Goal: Find specific page/section: Find specific page/section

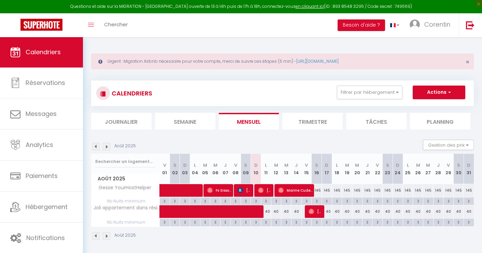
click at [379, 89] on button "Filtrer par hébergement" at bounding box center [370, 93] width 66 height 14
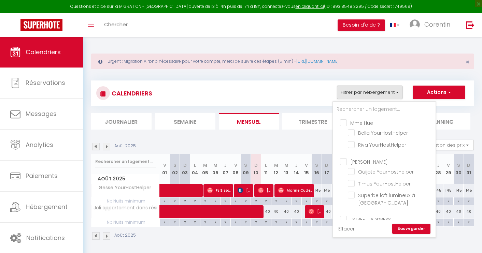
click at [346, 227] on link "Effacer" at bounding box center [346, 229] width 16 height 8
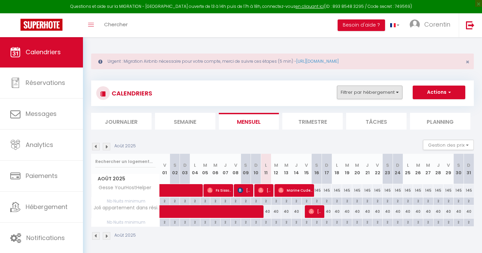
click at [357, 94] on button "Filtrer par hébergement" at bounding box center [370, 93] width 66 height 14
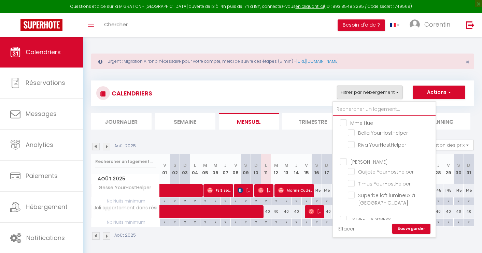
click at [357, 109] on input "text" at bounding box center [384, 109] width 102 height 12
type input "h"
checkbox input "false"
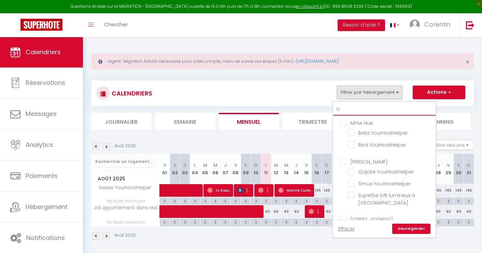
checkbox input "false"
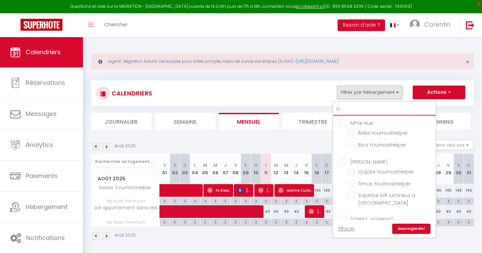
checkbox input "false"
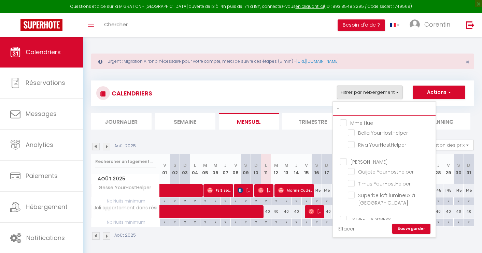
checkbox input "false"
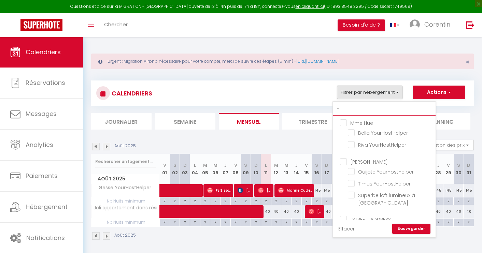
checkbox input "false"
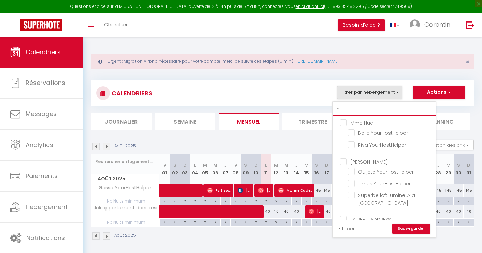
checkbox input "false"
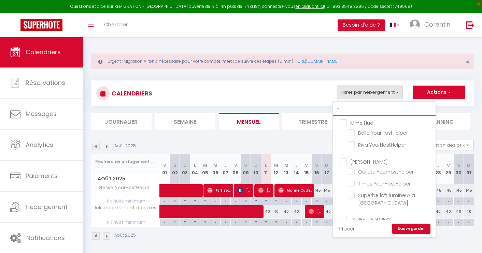
checkbox input "false"
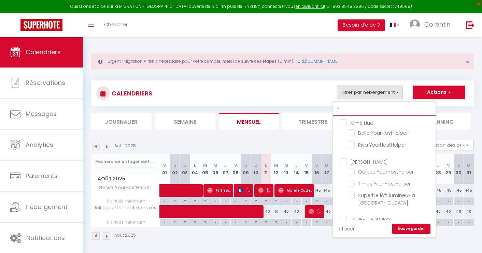
checkbox input "false"
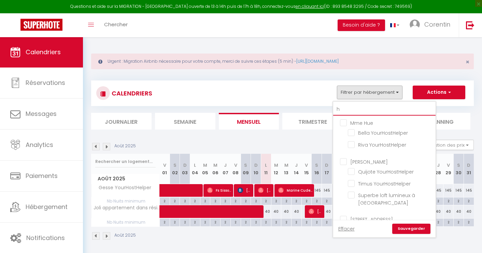
checkbox input "false"
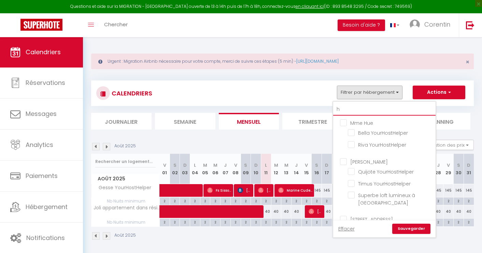
checkbox input "false"
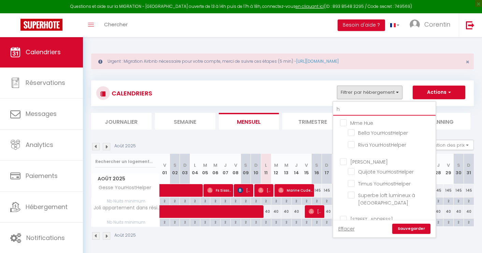
checkbox input "false"
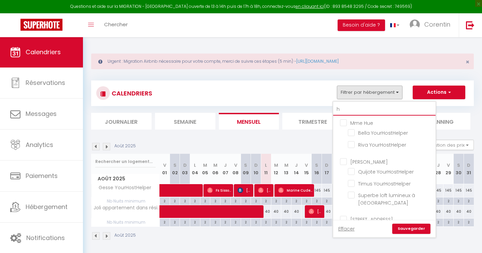
checkbox input "false"
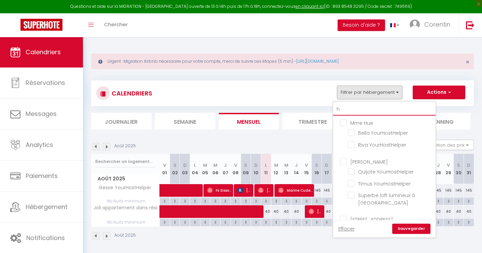
checkbox input "false"
type input "ho"
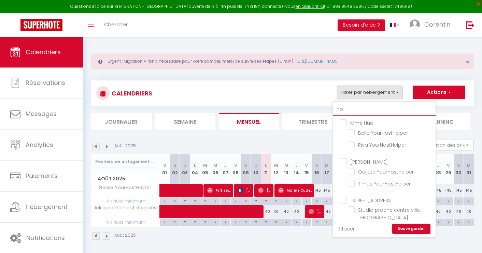
checkbox input "false"
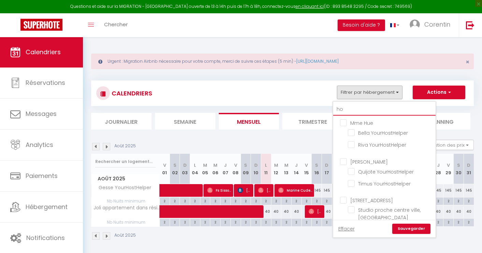
checkbox input "false"
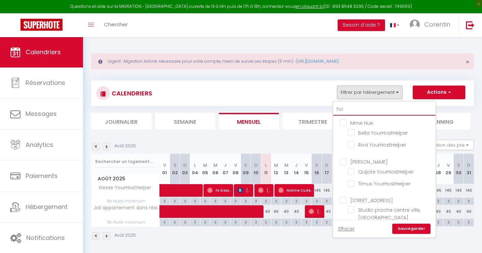
checkbox input "false"
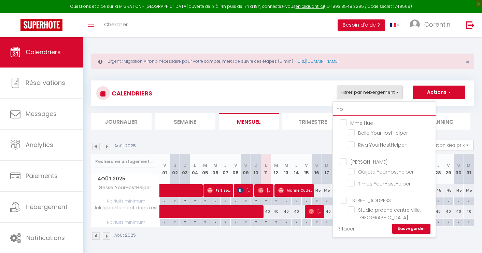
checkbox input "false"
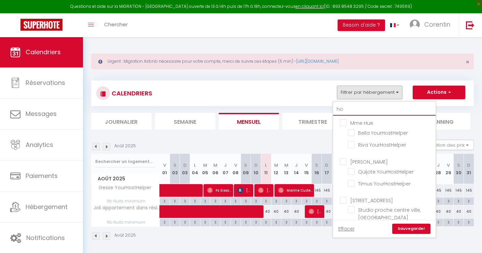
checkbox input "false"
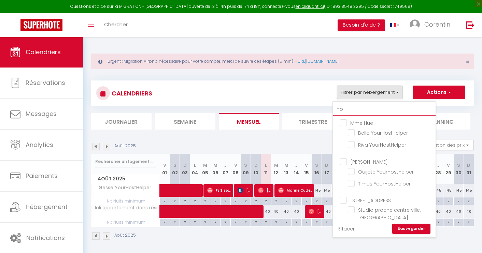
checkbox input "false"
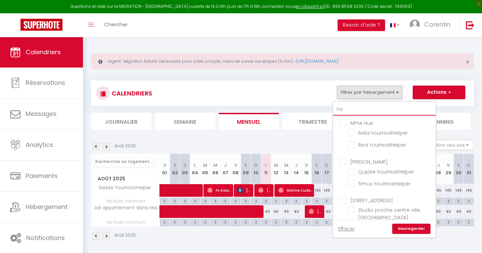
checkbox input "false"
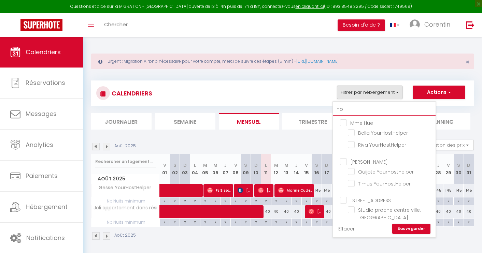
checkbox input "false"
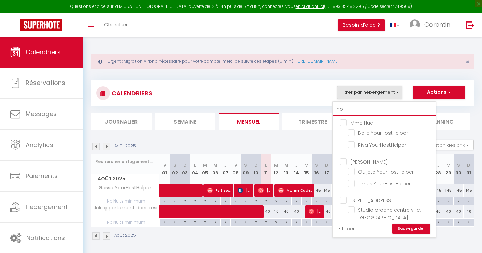
checkbox input "false"
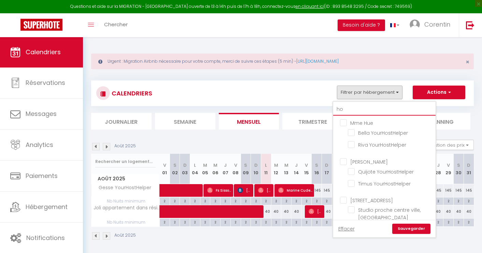
checkbox input "false"
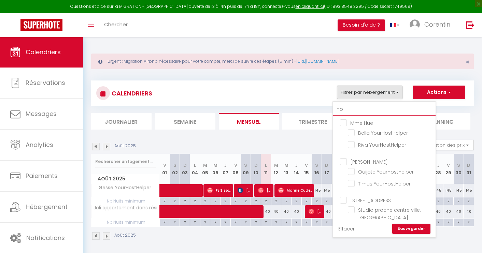
checkbox input "false"
type input "hoy"
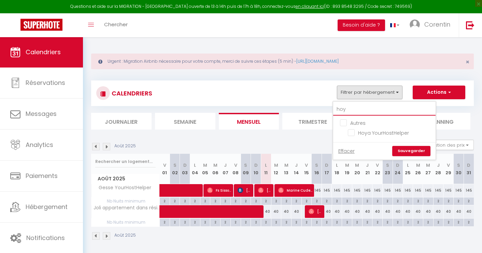
checkbox input "false"
type input "hoya"
checkbox input "false"
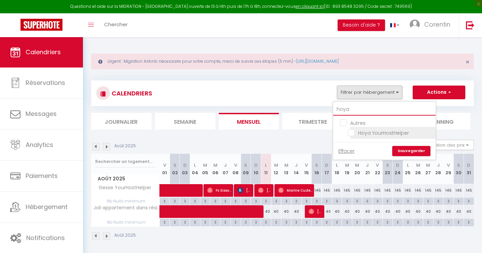
type input "hoya"
click at [359, 135] on input "Hoya YourHostHelper" at bounding box center [390, 132] width 85 height 7
checkbox input "true"
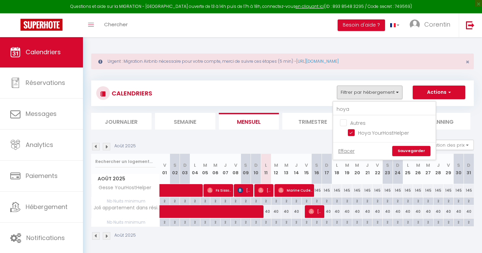
click at [410, 152] on link "Sauvegarder" at bounding box center [411, 151] width 38 height 10
